Goal: Learn about a topic

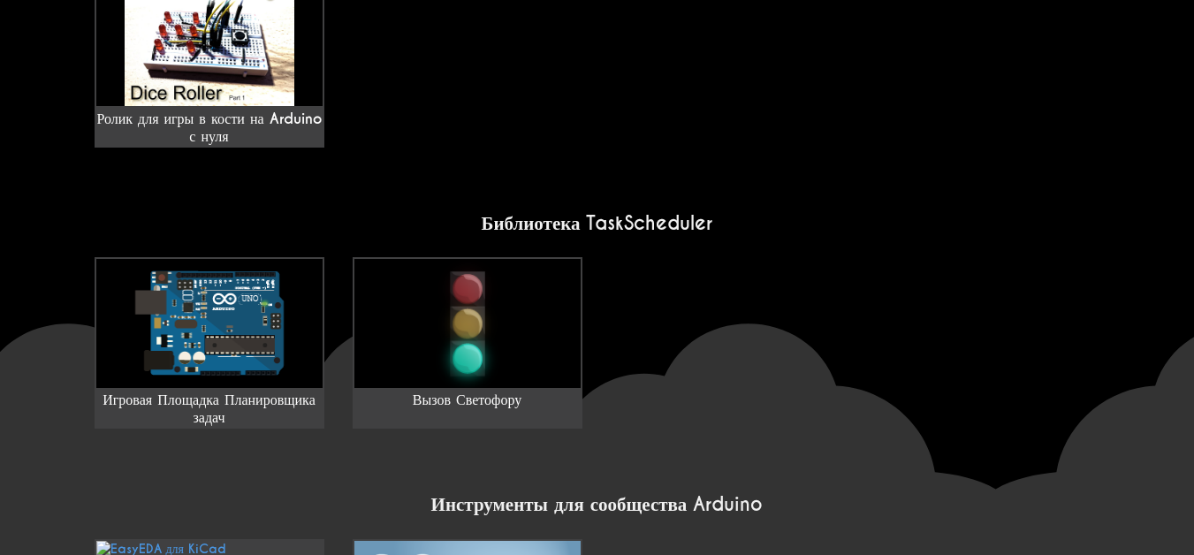
scroll to position [1384, 0]
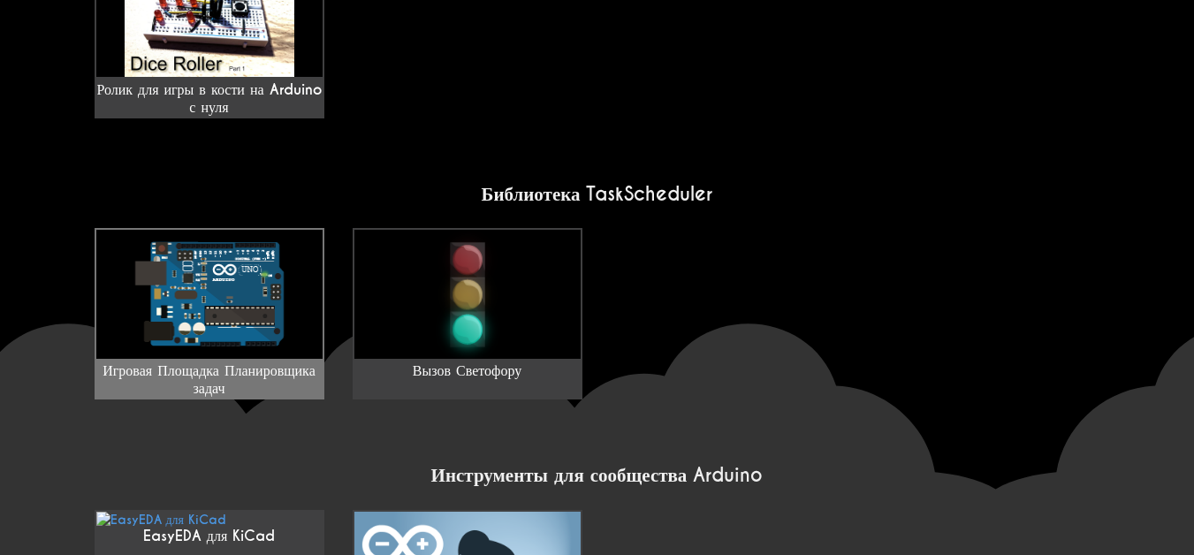
click at [182, 289] on img at bounding box center [209, 294] width 226 height 129
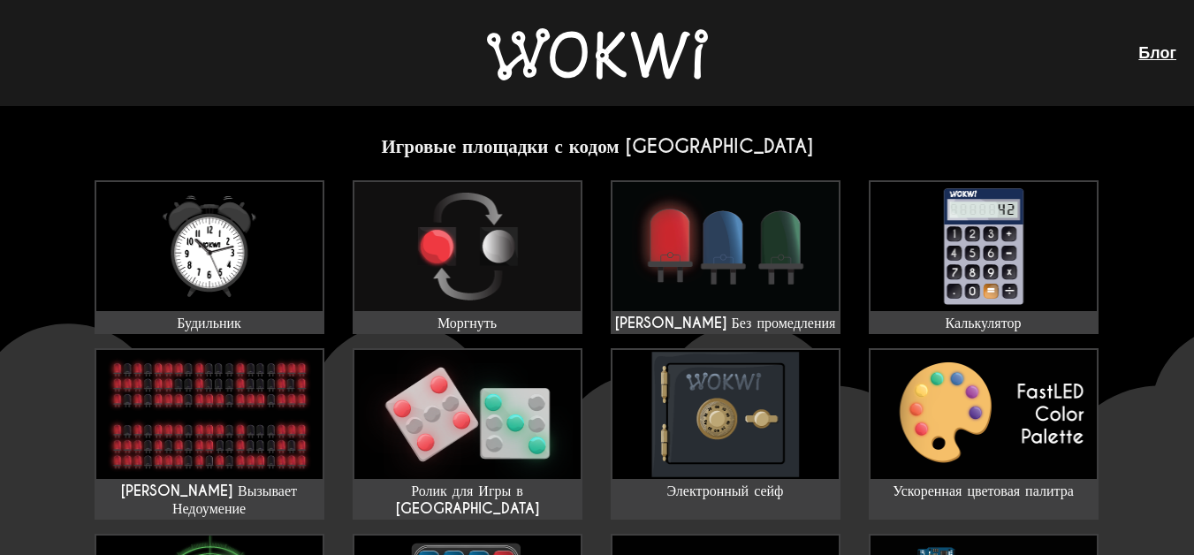
click at [1148, 57] on ya-tr-span "Блог" at bounding box center [1158, 52] width 38 height 19
click at [1140, 52] on ul "Блог" at bounding box center [1151, 52] width 52 height 19
click at [1154, 60] on ya-tr-span "Блог" at bounding box center [1158, 52] width 38 height 19
